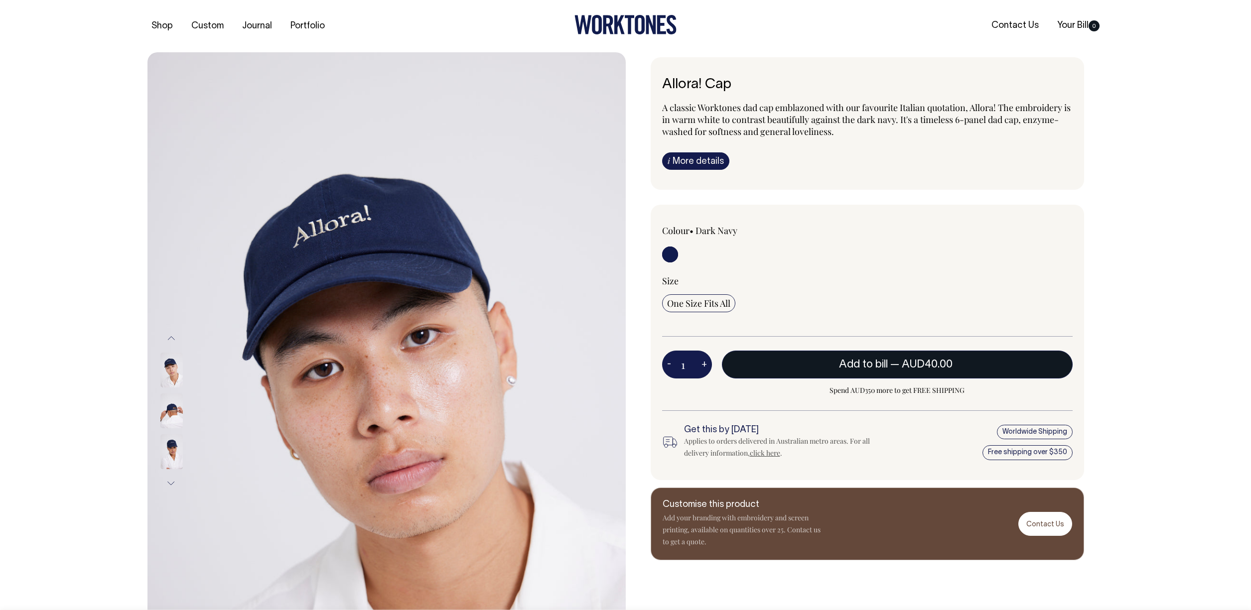
click at [898, 362] on span "— AUD40.00" at bounding box center [922, 365] width 65 height 10
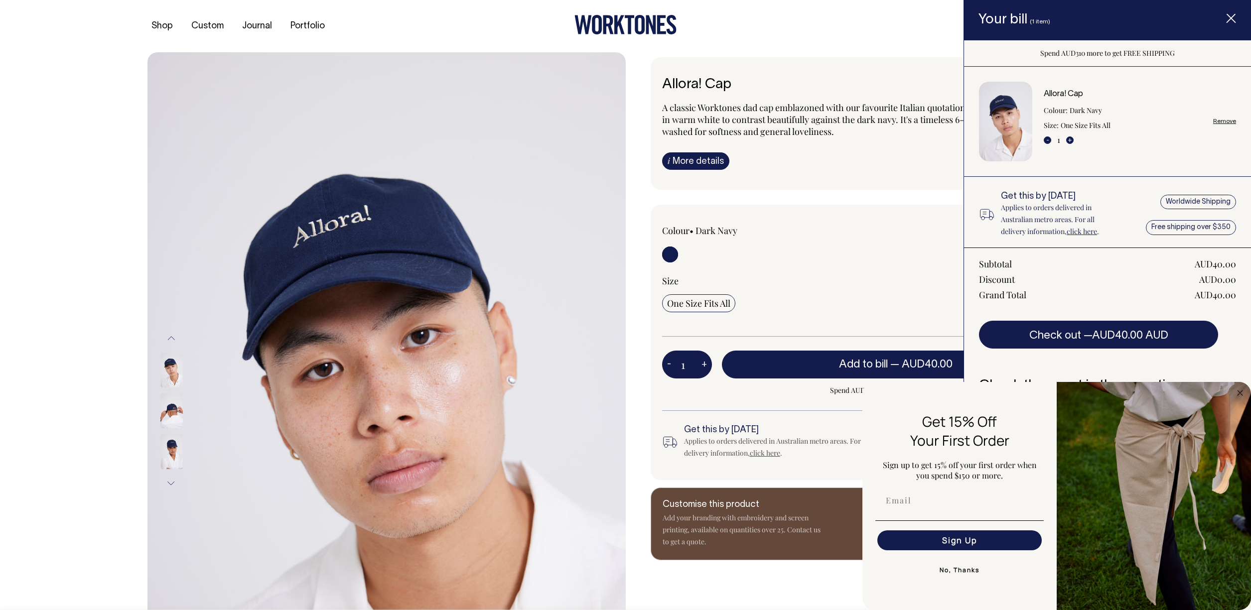
click at [1235, 14] on line "Item added to your cart" at bounding box center [1231, 18] width 8 height 8
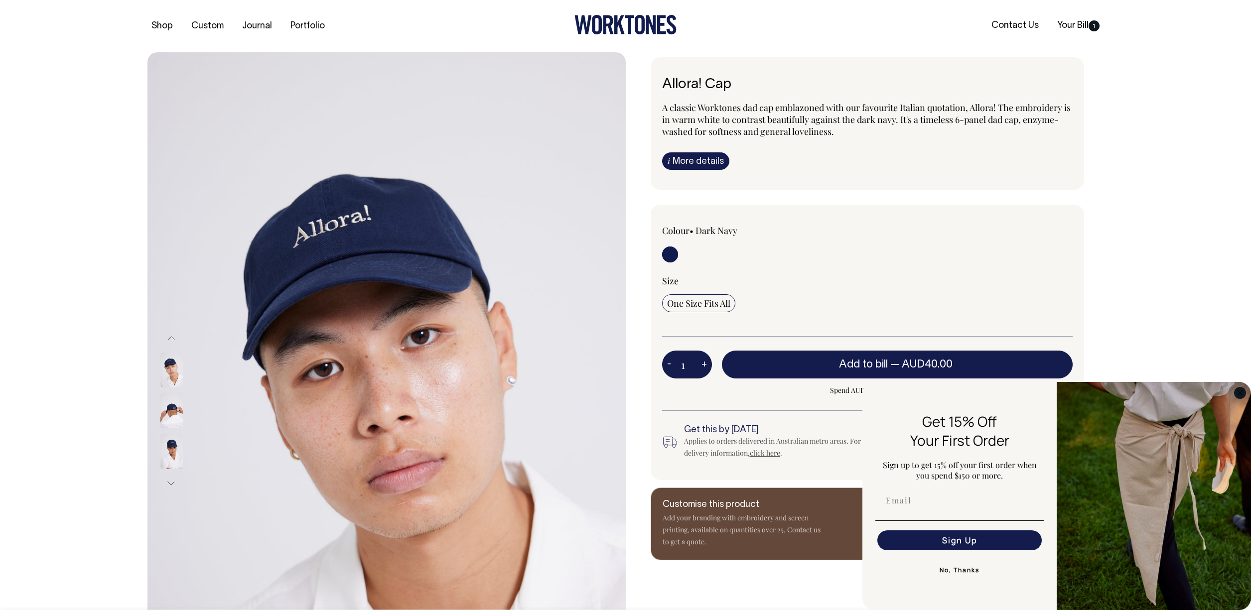
click at [1241, 392] on icon "Close dialog" at bounding box center [1240, 393] width 5 height 5
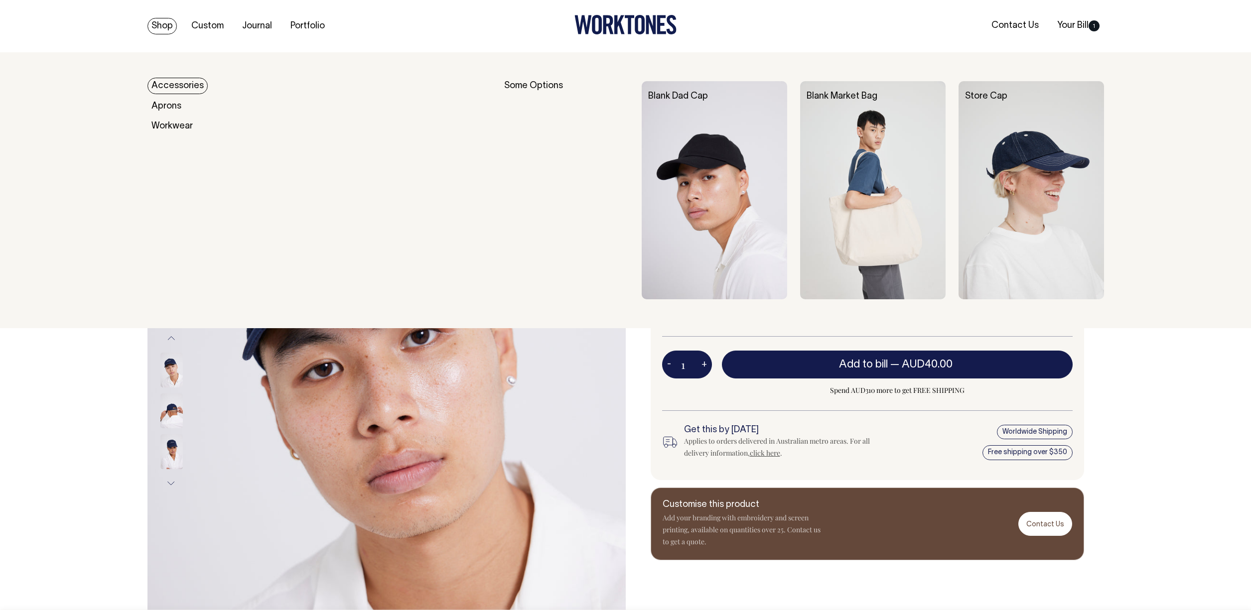
click at [172, 85] on link "Accessories" at bounding box center [177, 86] width 60 height 16
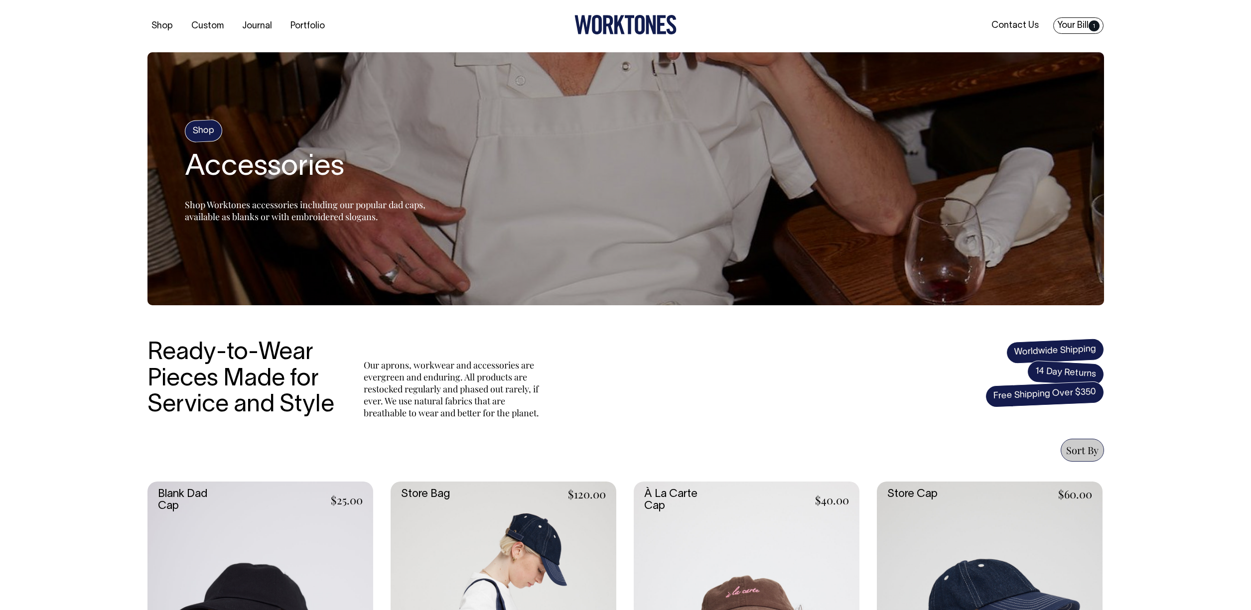
click at [1083, 24] on link "Your Bill 1" at bounding box center [1078, 25] width 50 height 16
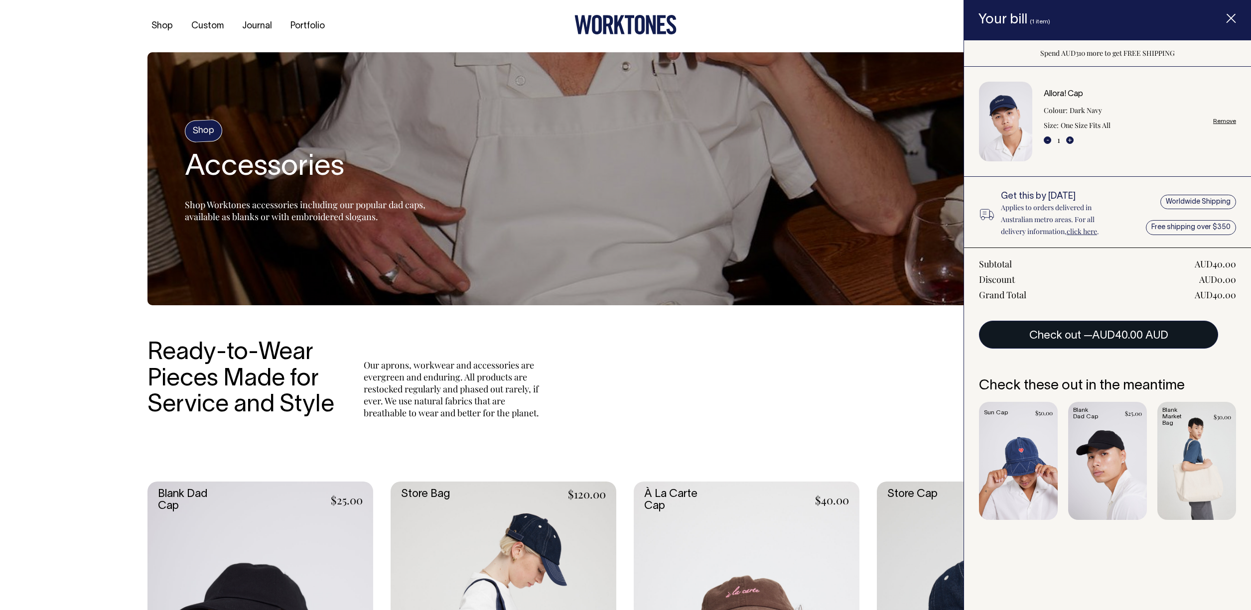
click at [1100, 335] on span "AUD40.00 AUD" at bounding box center [1130, 336] width 76 height 10
